Goal: Check status: Check status

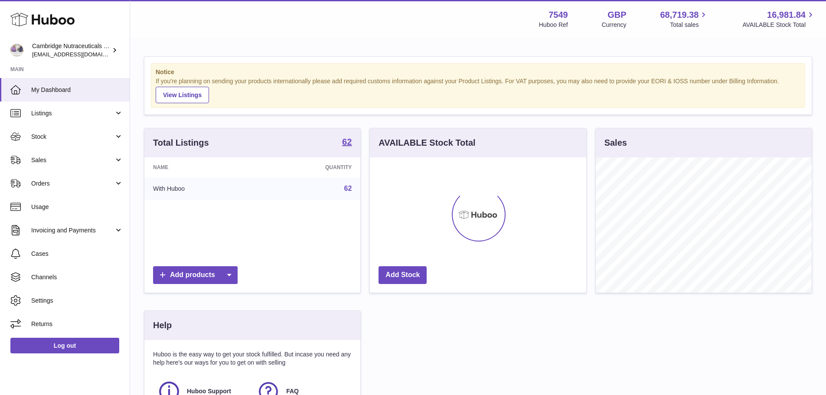
scroll to position [135, 216]
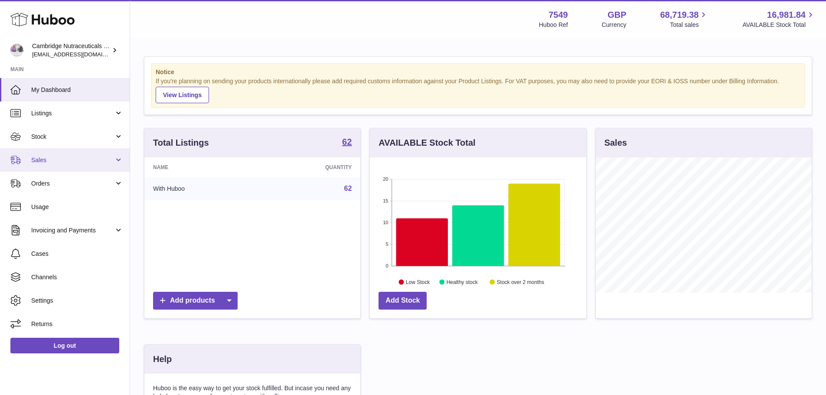
click at [65, 161] on span "Sales" at bounding box center [72, 160] width 83 height 8
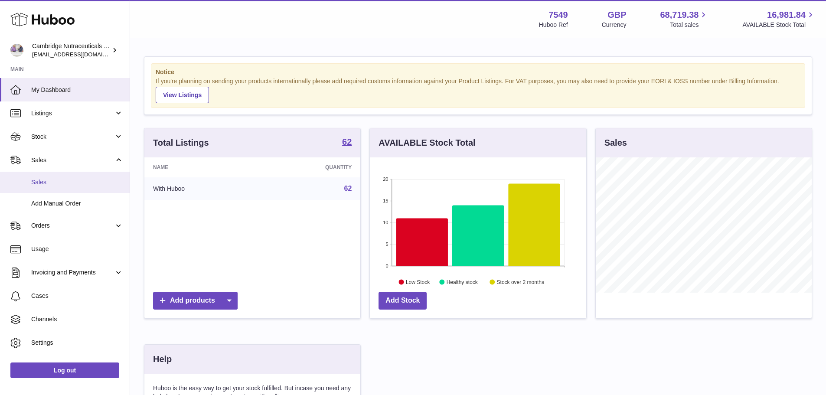
click at [51, 187] on link "Sales" at bounding box center [65, 182] width 130 height 21
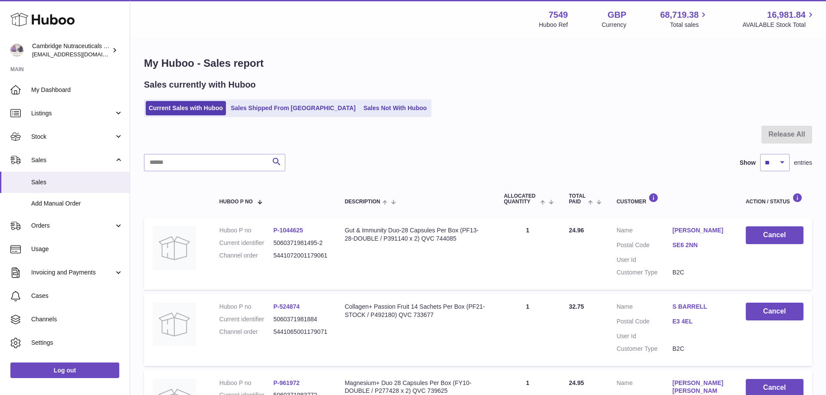
drag, startPoint x: 285, startPoint y: 111, endPoint x: 276, endPoint y: 121, distance: 13.5
click at [285, 111] on link "Sales Shipped From [GEOGRAPHIC_DATA]" at bounding box center [293, 108] width 131 height 14
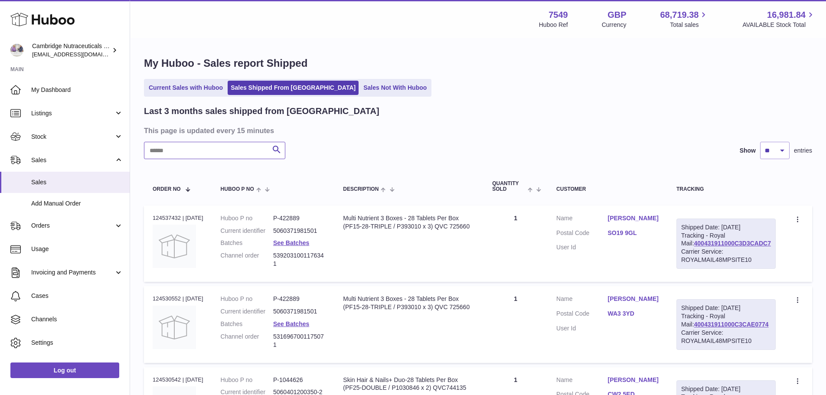
click at [186, 145] on input "text" at bounding box center [214, 150] width 141 height 17
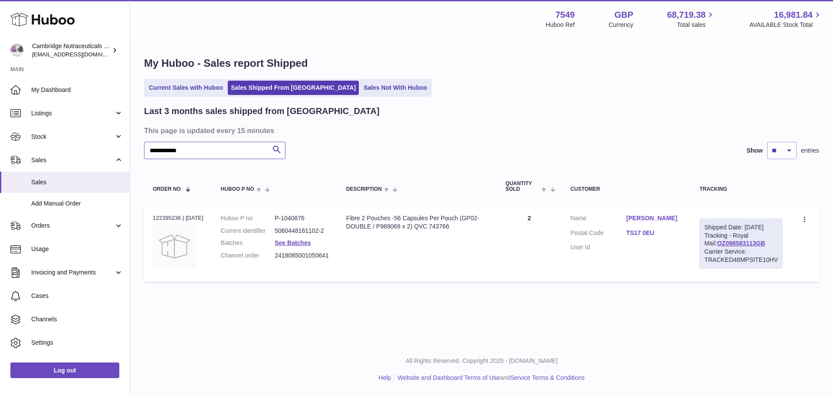
type input "**********"
click at [176, 216] on div "Order no 122395236 | [DATE]" at bounding box center [178, 218] width 51 height 8
copy div "122395236"
